Goal: Task Accomplishment & Management: Use online tool/utility

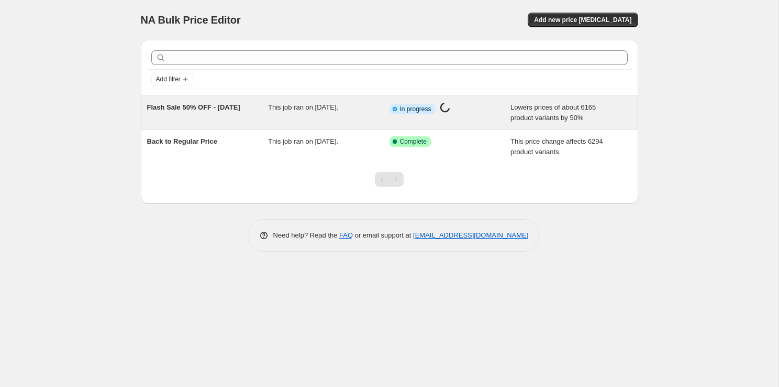
click at [184, 111] on span "Flash Sale 50% OFF - [DATE]" at bounding box center [193, 107] width 93 height 8
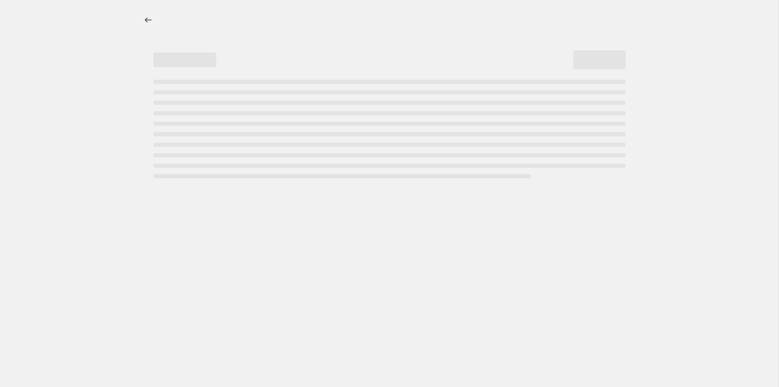
select select "percentage"
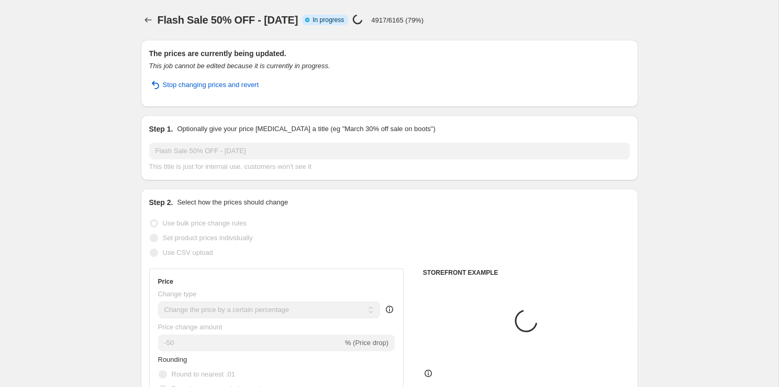
select select "collection"
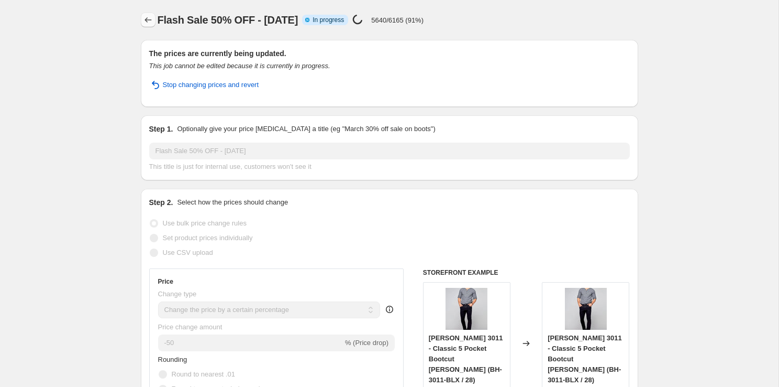
scroll to position [2, 0]
select select "percentage"
select select "collection"
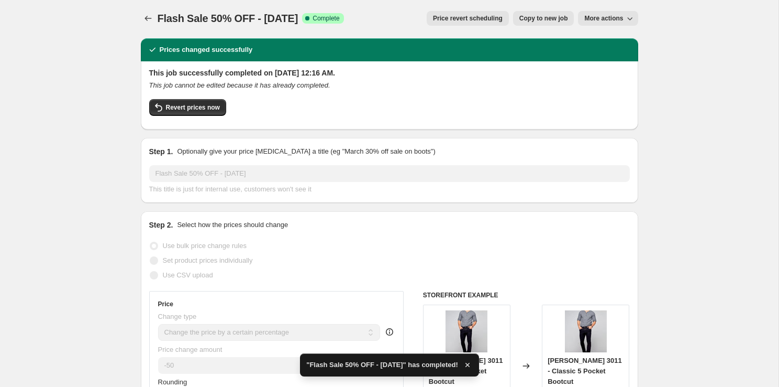
scroll to position [0, 0]
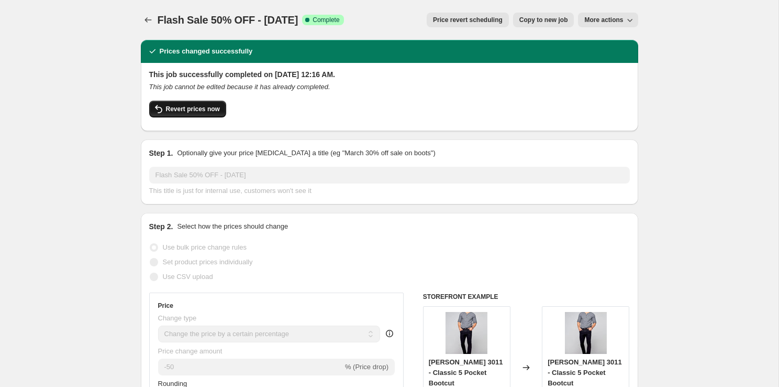
click at [201, 107] on span "Revert prices now" at bounding box center [193, 109] width 54 height 8
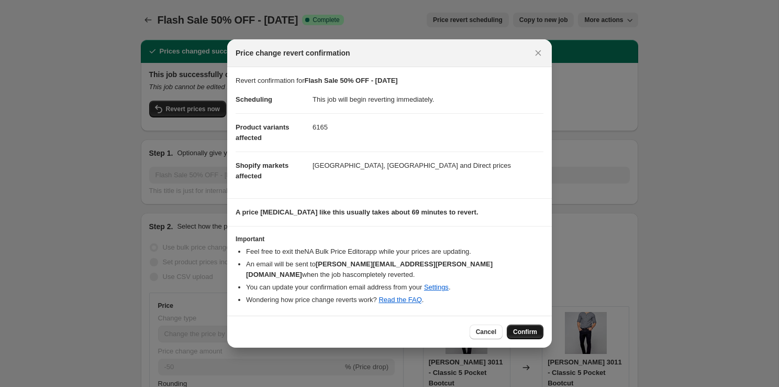
click at [524, 332] on span "Confirm" at bounding box center [525, 331] width 24 height 8
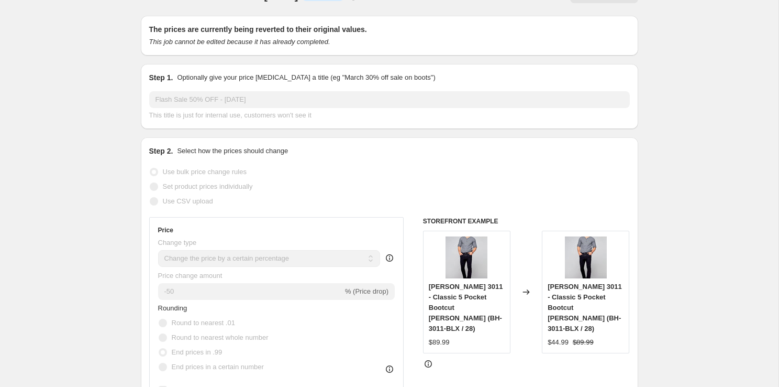
scroll to position [25, 0]
select select "percentage"
select select "collection"
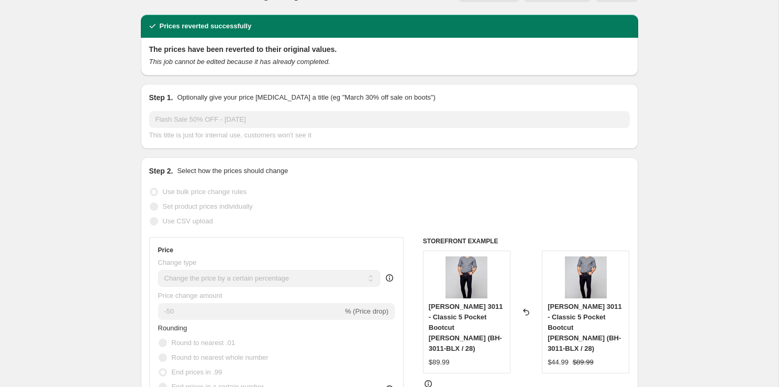
scroll to position [0, 0]
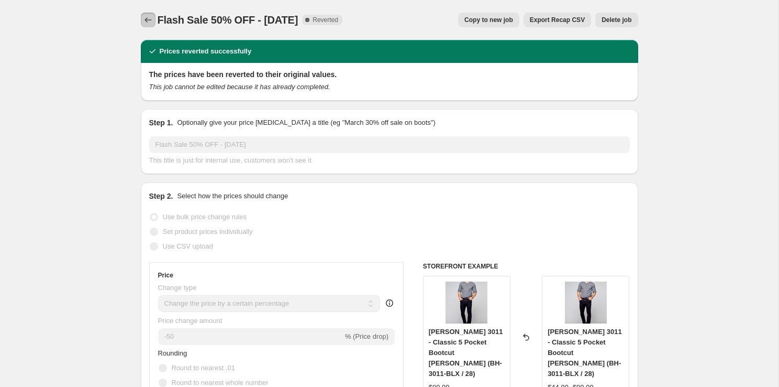
click at [145, 17] on icon "Price change jobs" at bounding box center [148, 20] width 10 height 10
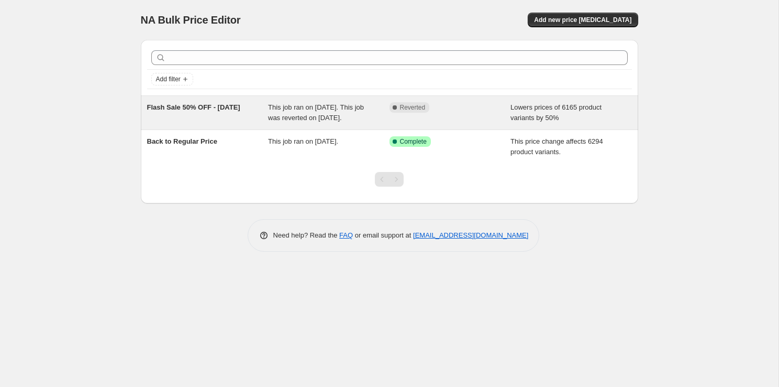
click at [603, 120] on div "Lowers prices of 6165 product variants by 50%" at bounding box center [572, 112] width 122 height 21
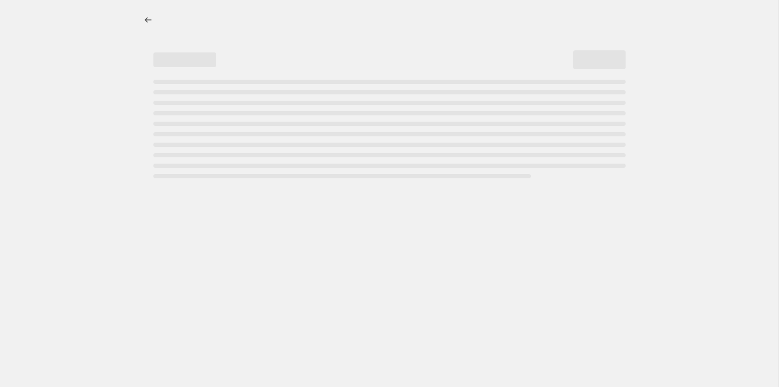
select select "percentage"
select select "collection"
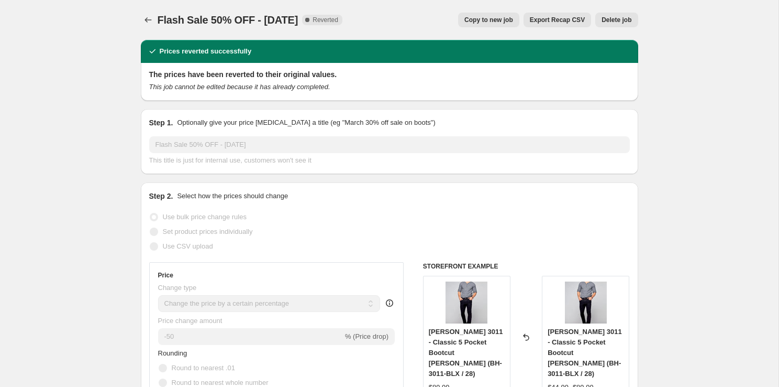
click at [505, 17] on span "Copy to new job" at bounding box center [489, 20] width 49 height 8
select select "percentage"
select select "collection"
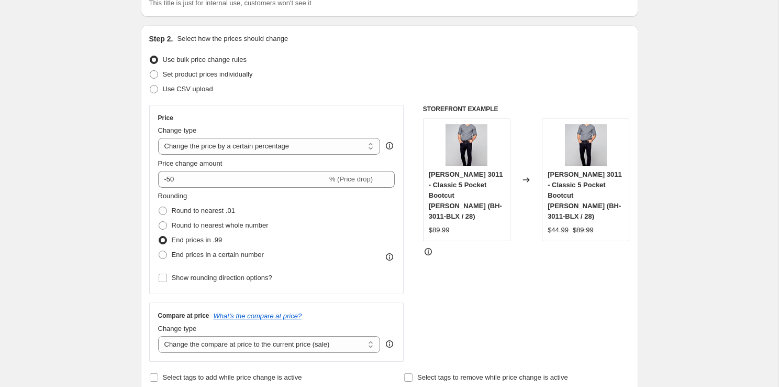
scroll to position [91, 0]
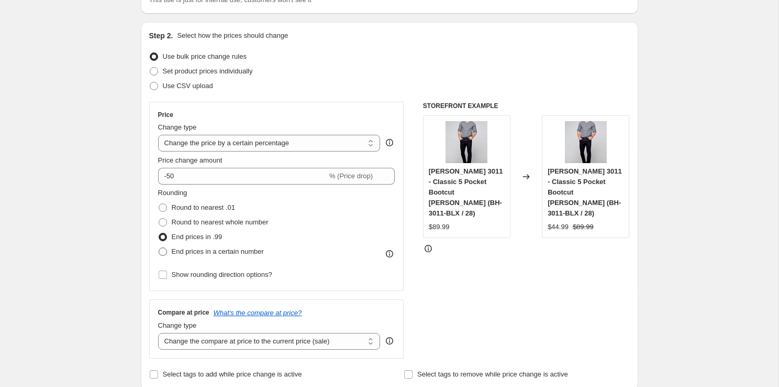
click at [224, 254] on span "End prices in a certain number" at bounding box center [218, 251] width 92 height 8
click at [159, 248] on input "End prices in a certain number" at bounding box center [159, 247] width 1 height 1
radio input "true"
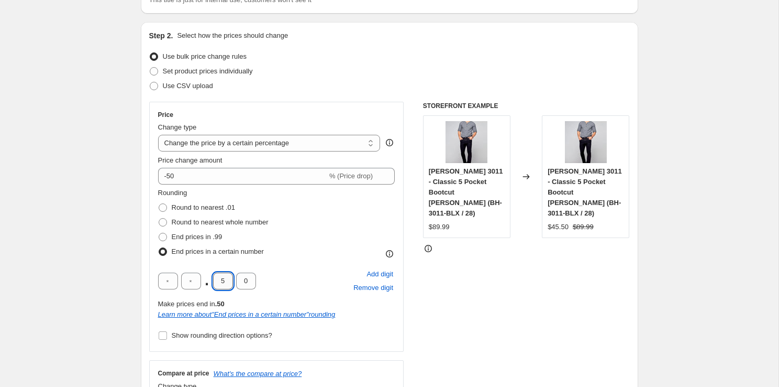
click at [223, 282] on input "5" at bounding box center [223, 280] width 20 height 17
click at [248, 281] on input "0" at bounding box center [246, 280] width 20 height 17
type input "9"
click at [634, 301] on div "Step 2. Select how the prices should change Use bulk price change rules Set pro…" at bounding box center [390, 236] width 498 height 428
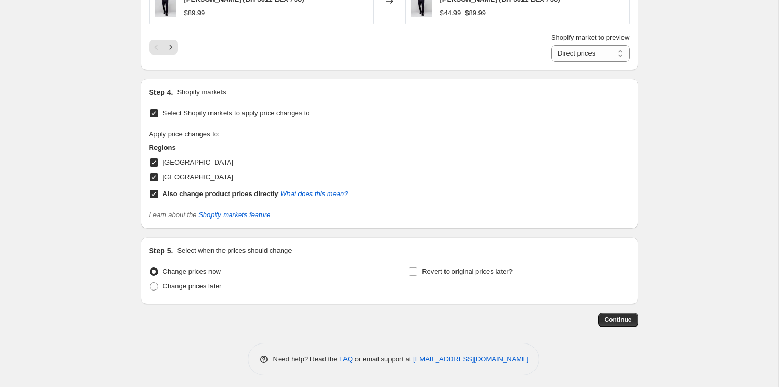
scroll to position [1029, 0]
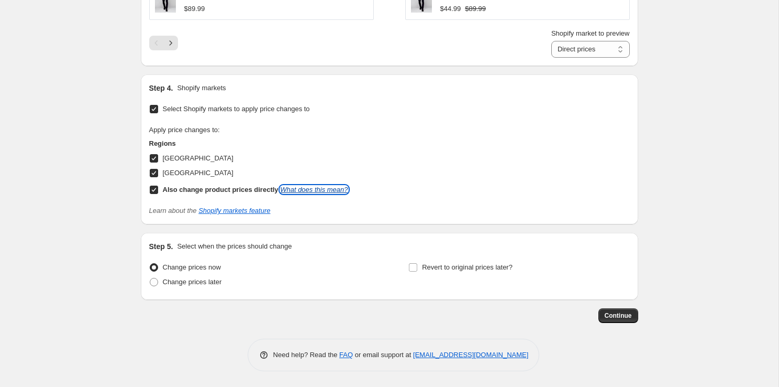
click at [306, 188] on link "What does this mean?" at bounding box center [314, 189] width 68 height 8
click at [155, 107] on input "Select Shopify markets to apply price changes to" at bounding box center [154, 109] width 8 height 8
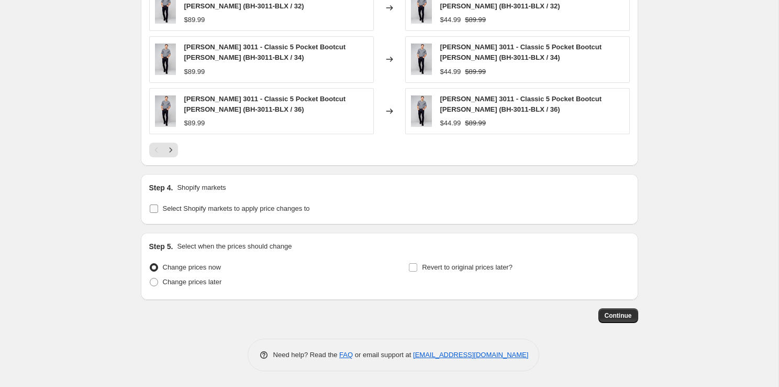
click at [153, 205] on input "Select Shopify markets to apply price changes to" at bounding box center [154, 208] width 8 height 8
checkbox input "true"
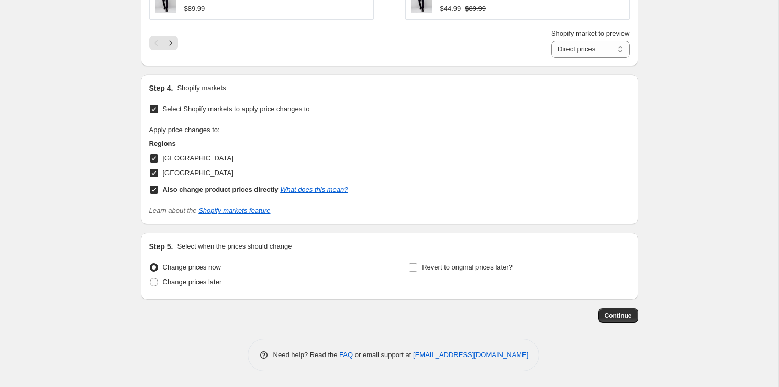
click at [152, 158] on input "[GEOGRAPHIC_DATA]" at bounding box center [154, 158] width 8 height 8
checkbox input "false"
click at [152, 174] on input "[GEOGRAPHIC_DATA]" at bounding box center [154, 173] width 8 height 8
checkbox input "false"
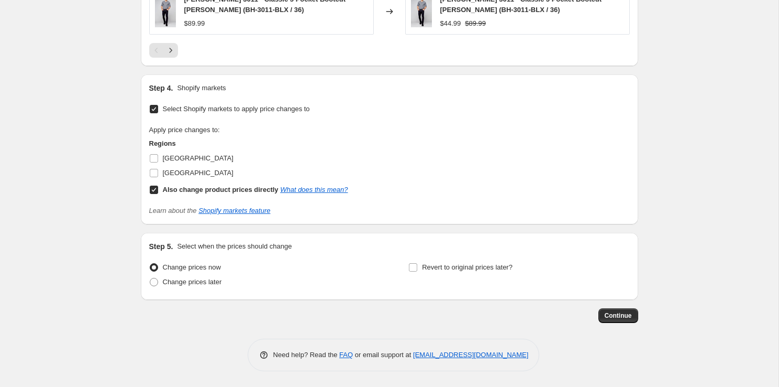
click at [155, 111] on input "Select Shopify markets to apply price changes to" at bounding box center [154, 109] width 8 height 8
checkbox input "false"
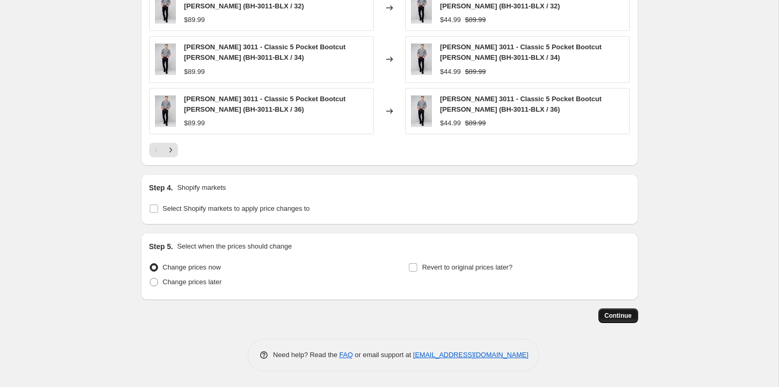
click at [623, 313] on span "Continue" at bounding box center [618, 315] width 27 height 8
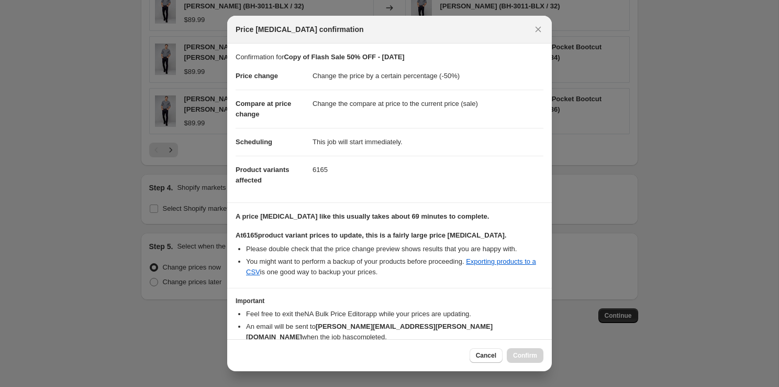
scroll to position [48, 0]
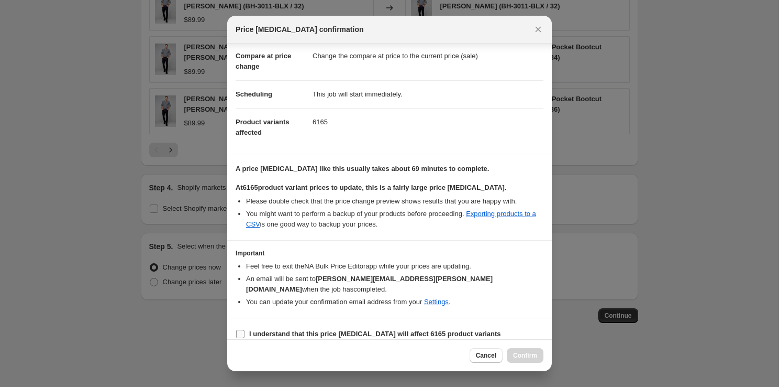
click at [335, 329] on b "I understand that this price [MEDICAL_DATA] will affect 6165 product variants" at bounding box center [375, 333] width 252 height 8
click at [245, 329] on input "I understand that this price [MEDICAL_DATA] will affect 6165 product variants" at bounding box center [240, 333] width 8 height 8
checkbox input "true"
click at [527, 356] on span "Confirm" at bounding box center [525, 355] width 24 height 8
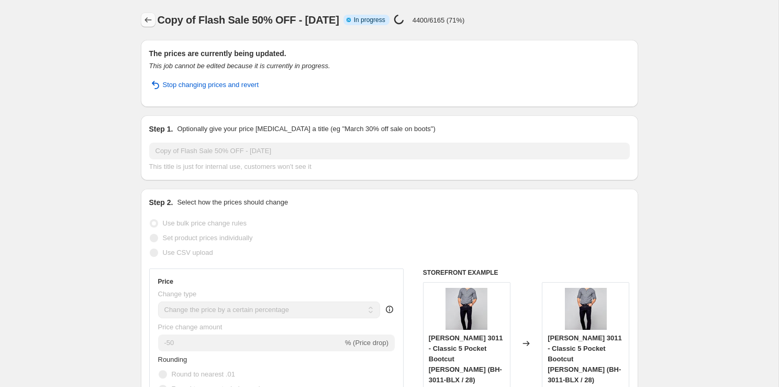
click at [146, 19] on icon "Price change jobs" at bounding box center [148, 19] width 7 height 5
